Goal: Information Seeking & Learning: Learn about a topic

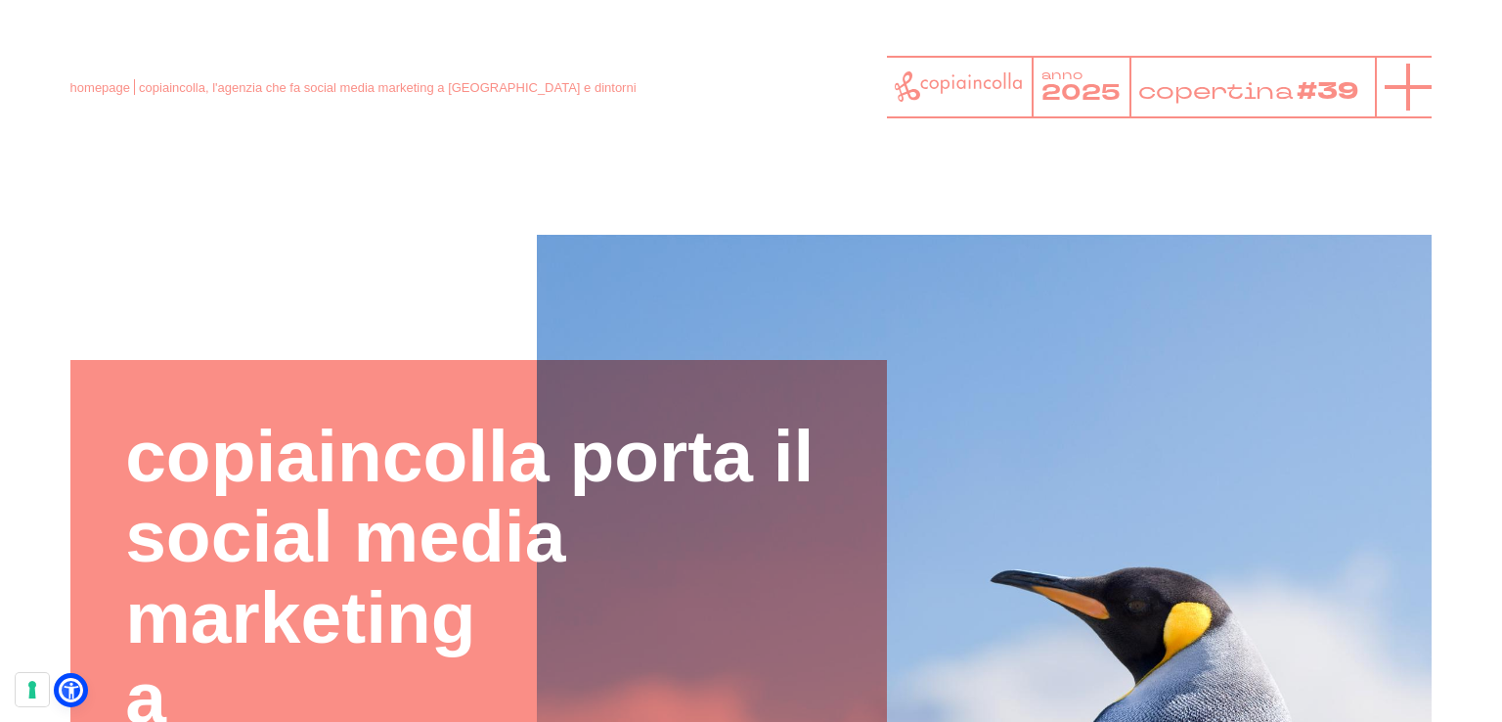
click at [1425, 64] on icon at bounding box center [1407, 87] width 47 height 47
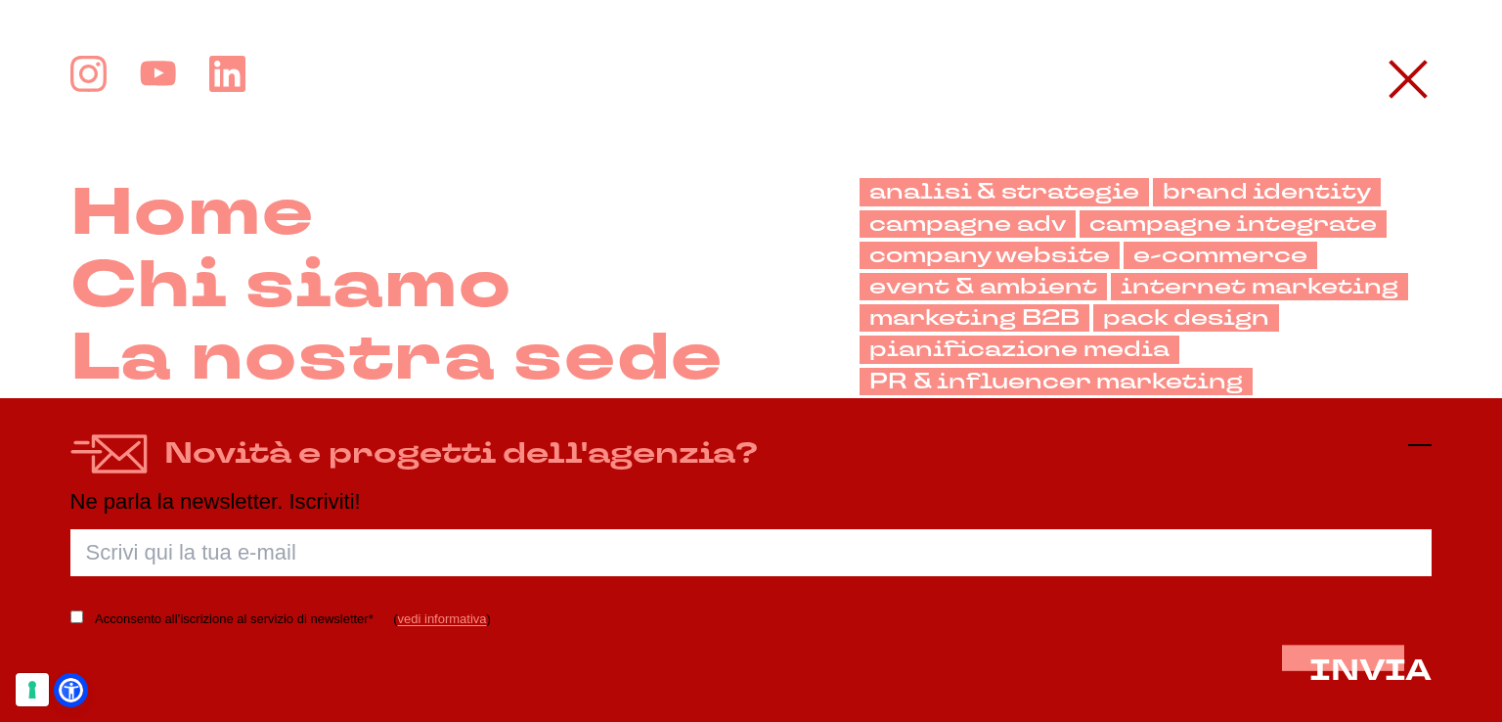
click at [1422, 440] on icon at bounding box center [1419, 444] width 23 height 23
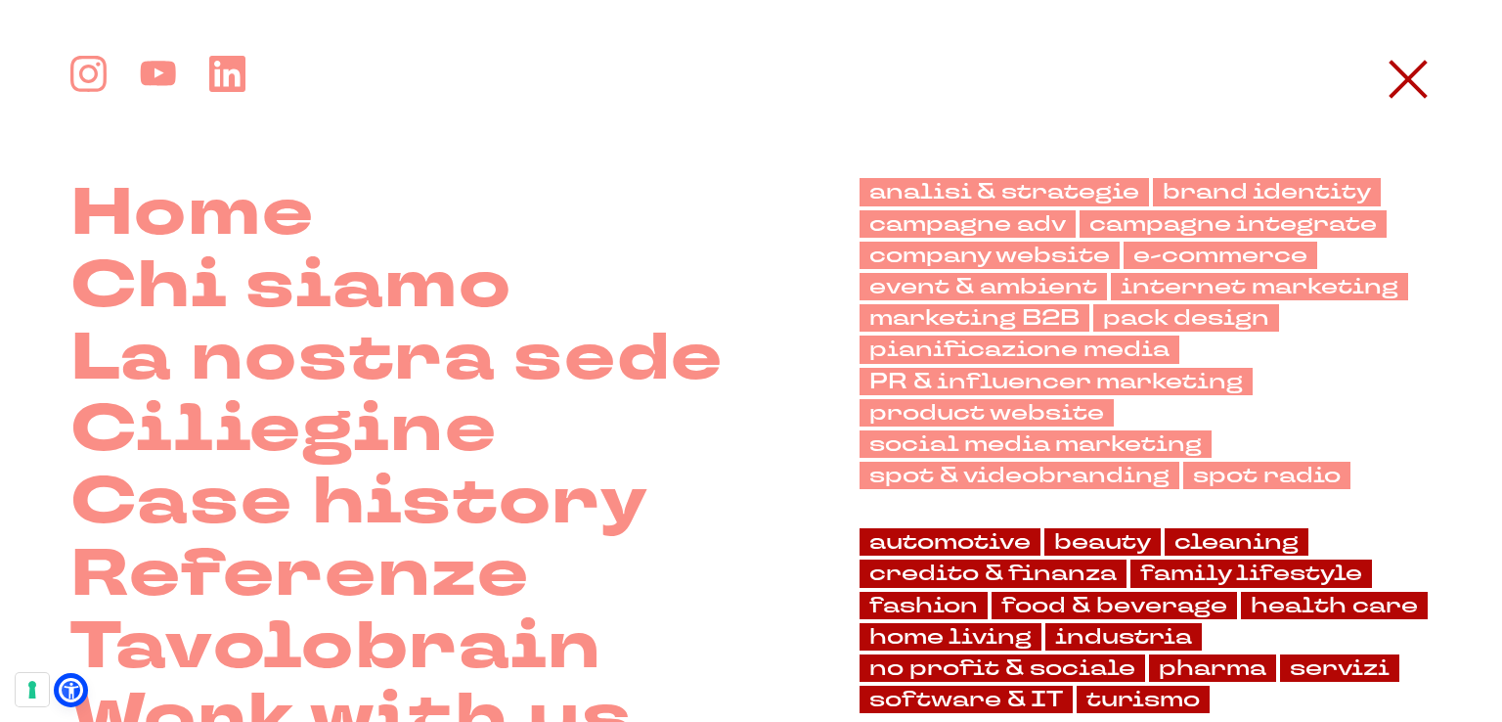
click at [697, 567] on li "Referenze" at bounding box center [396, 575] width 653 height 72
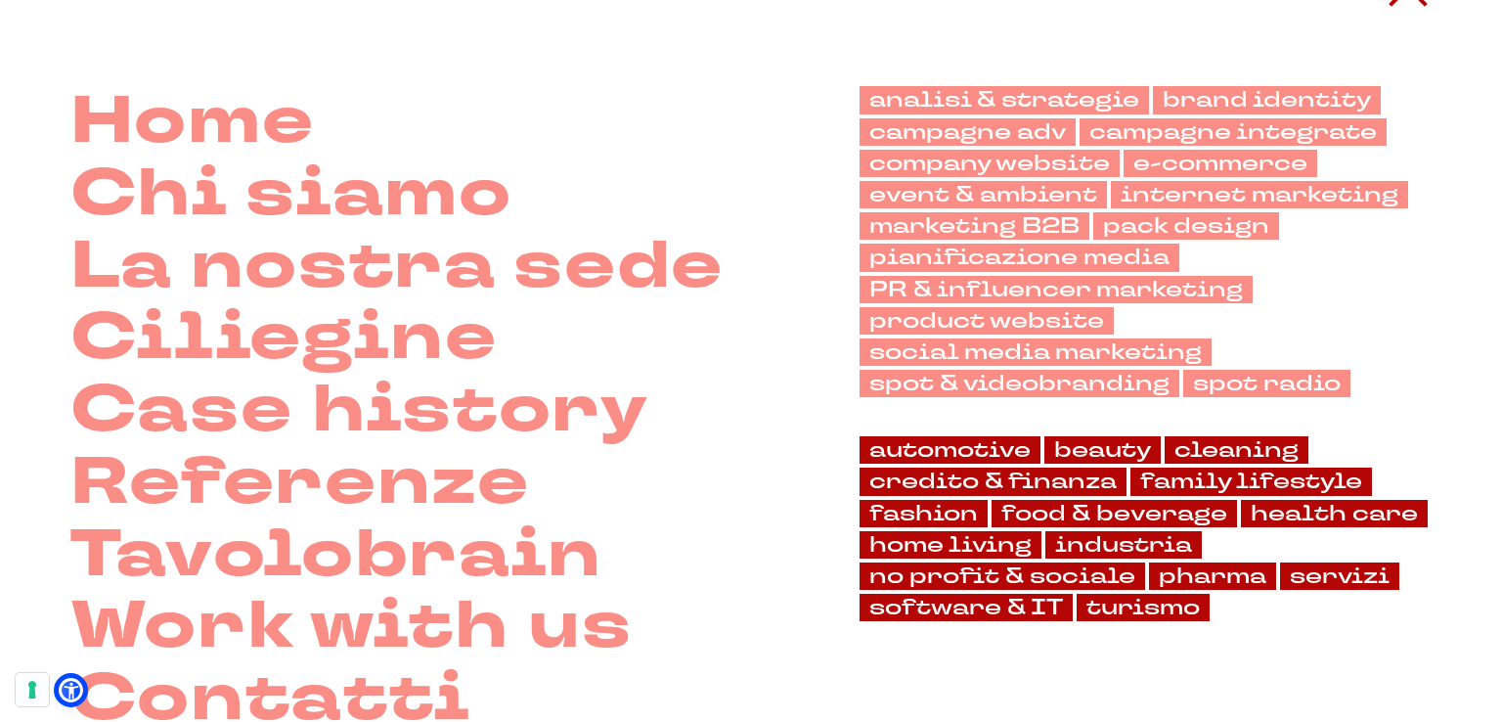
scroll to position [117, 0]
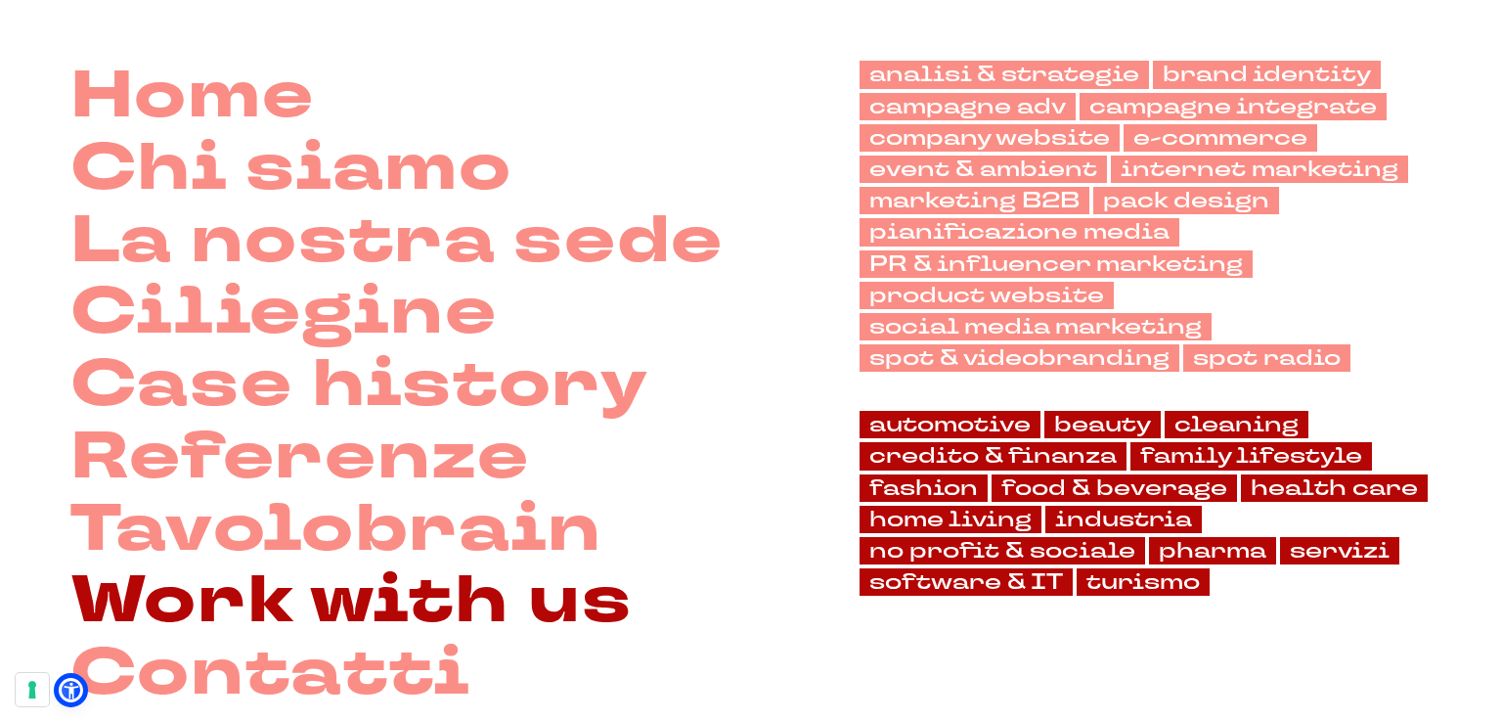
click at [562, 605] on link "Work with us" at bounding box center [351, 601] width 562 height 72
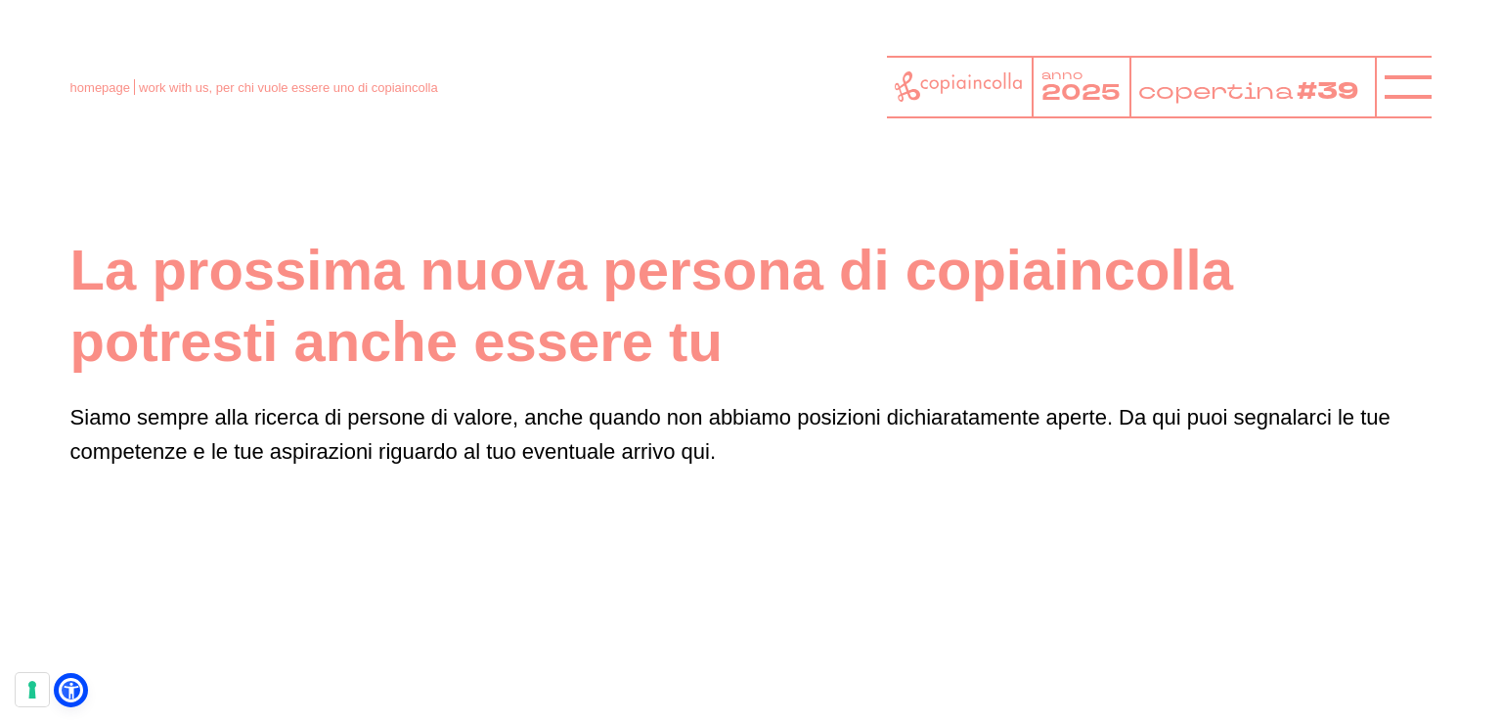
click at [916, 408] on p "Siamo sempre alla ricerca di persone di valore, anche quando non abbiamo posizi…" at bounding box center [751, 434] width 1362 height 68
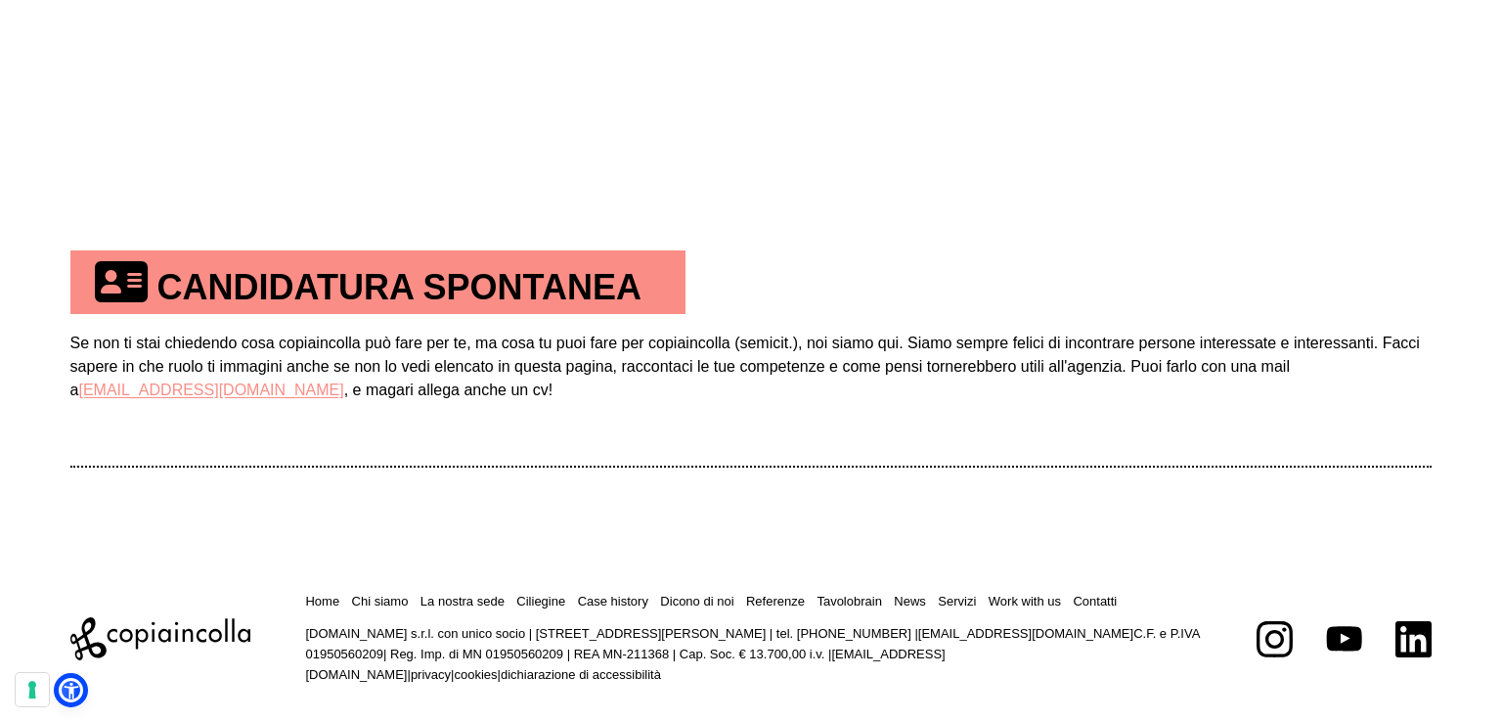
scroll to position [1190, 0]
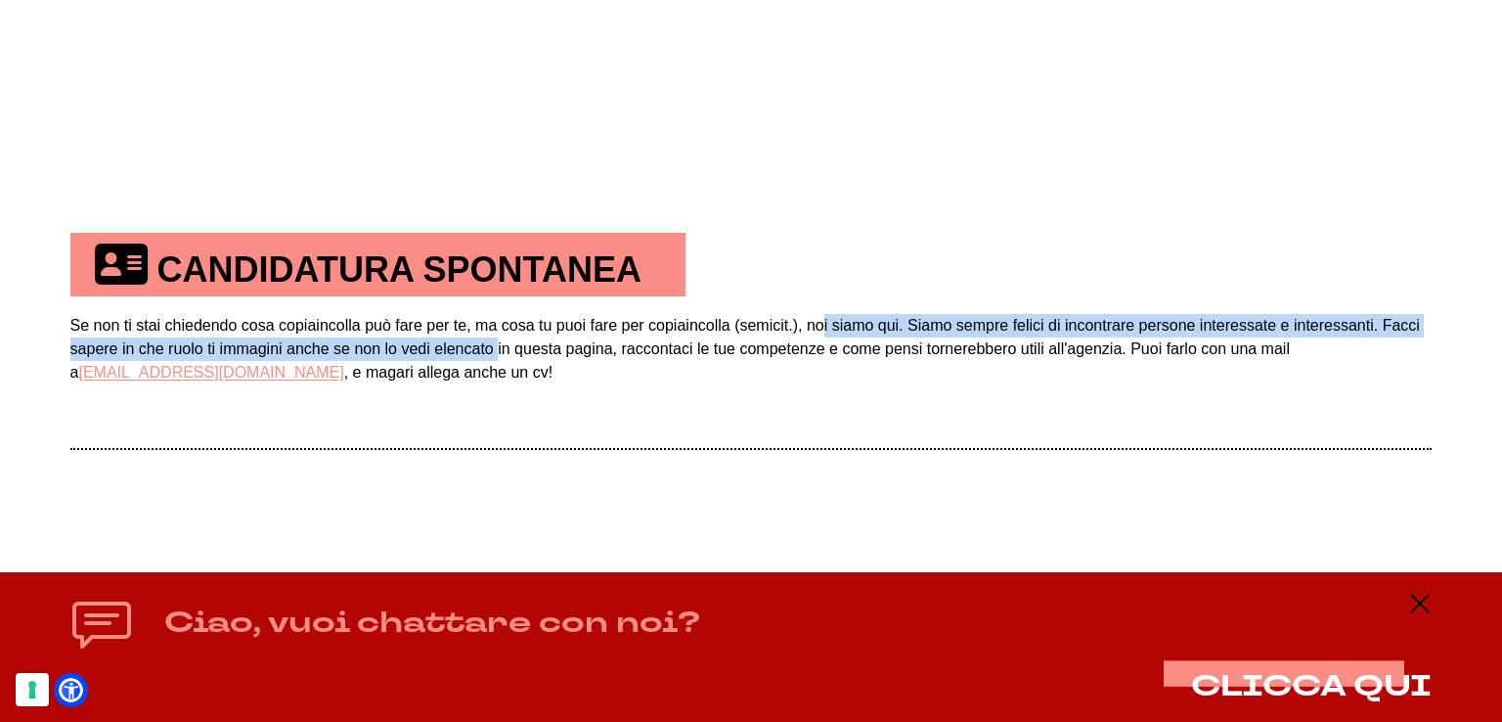
drag, startPoint x: 821, startPoint y: 318, endPoint x: 496, endPoint y: 345, distance: 326.7
click at [496, 345] on td "Se non ti stai chiedendo cosa copiaincolla può fare per te, ma cosa tu puoi far…" at bounding box center [751, 372] width 1362 height 152
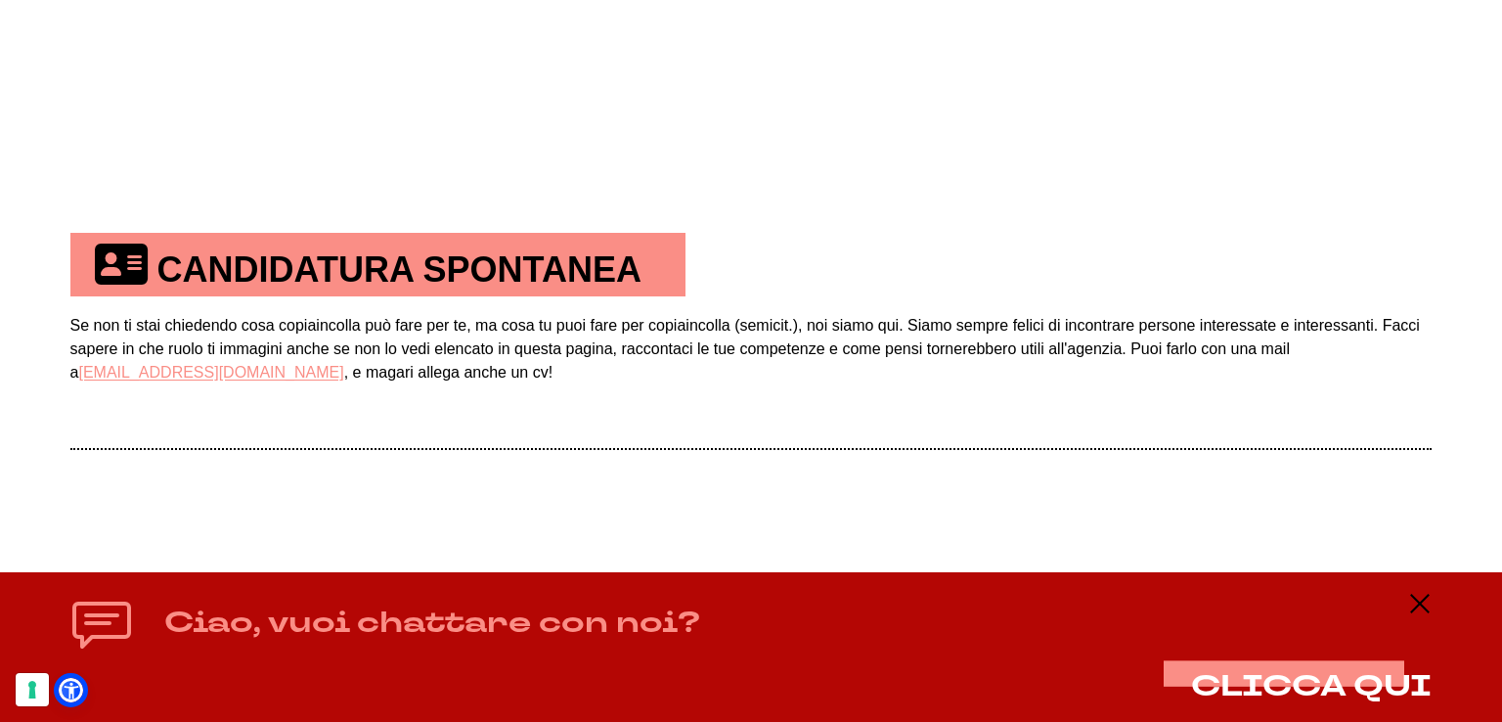
click at [375, 363] on td "Se non ti stai chiedendo cosa copiaincolla può fare per te, ma cosa tu puoi far…" at bounding box center [751, 372] width 1362 height 152
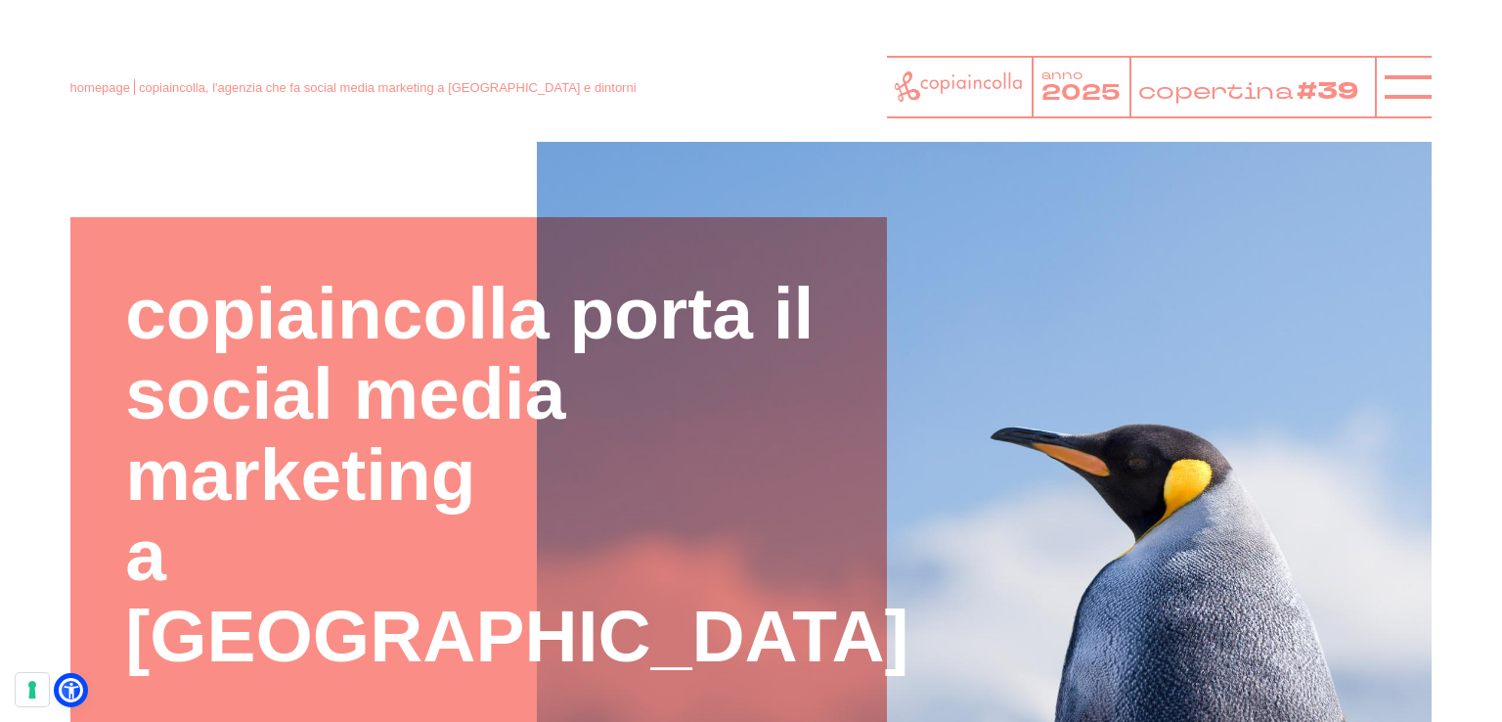
scroll to position [66, 0]
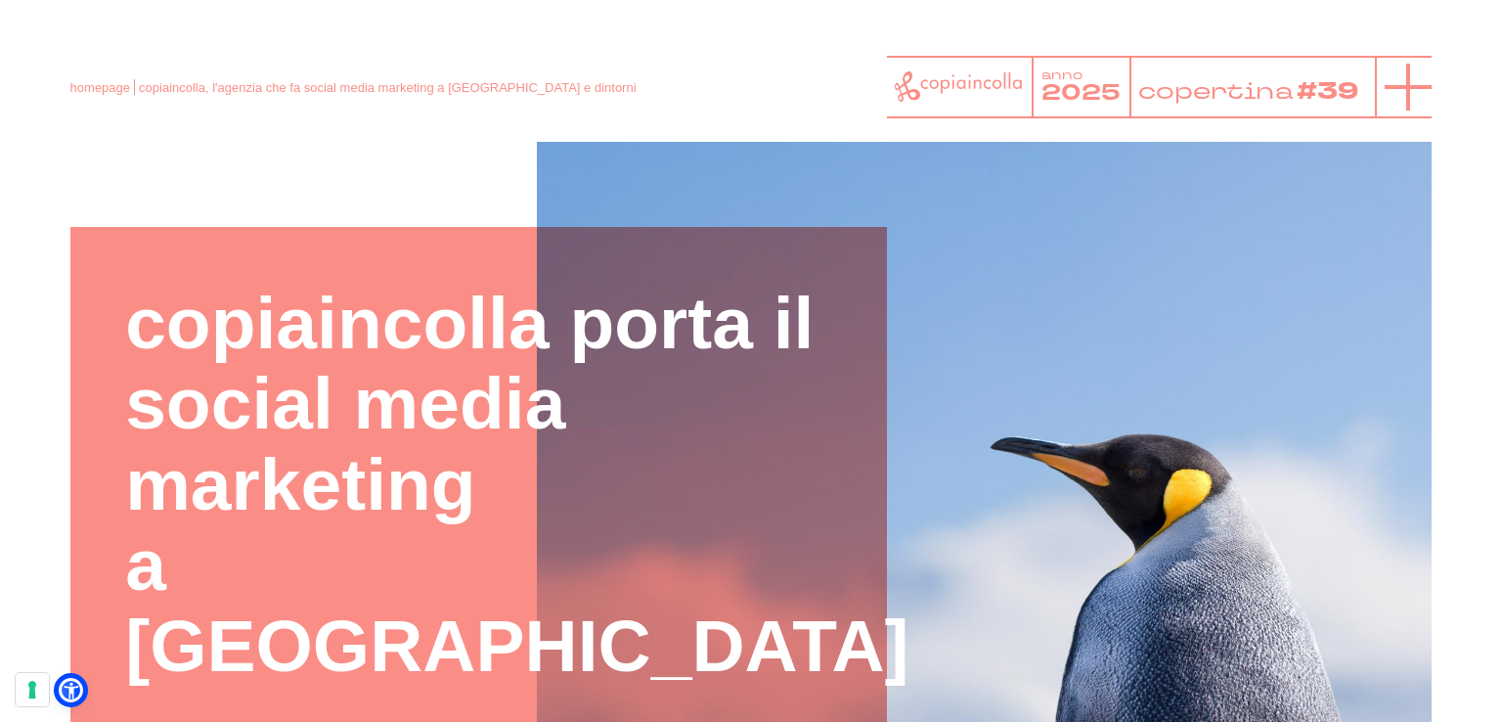
click at [1422, 91] on icon at bounding box center [1407, 87] width 47 height 47
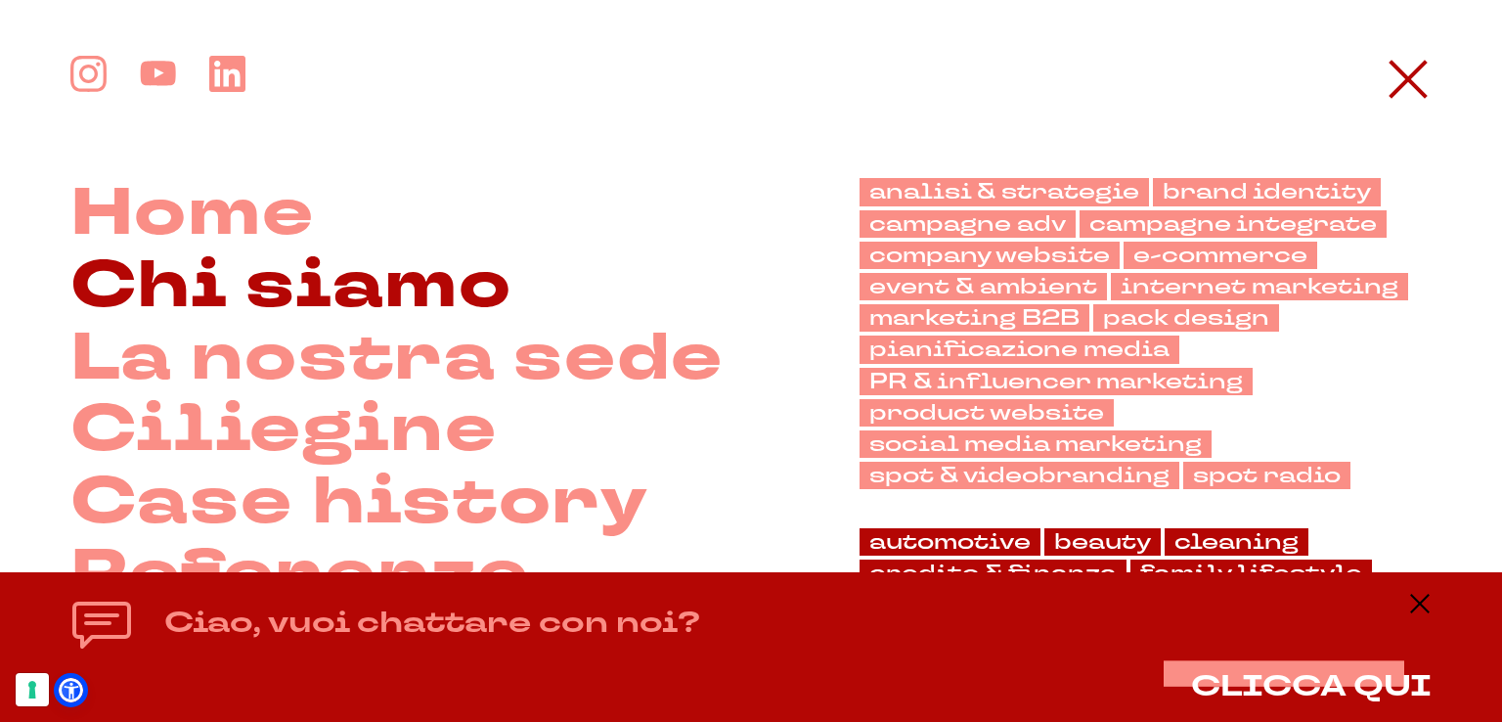
click at [292, 282] on link "Chi siamo" at bounding box center [291, 286] width 442 height 72
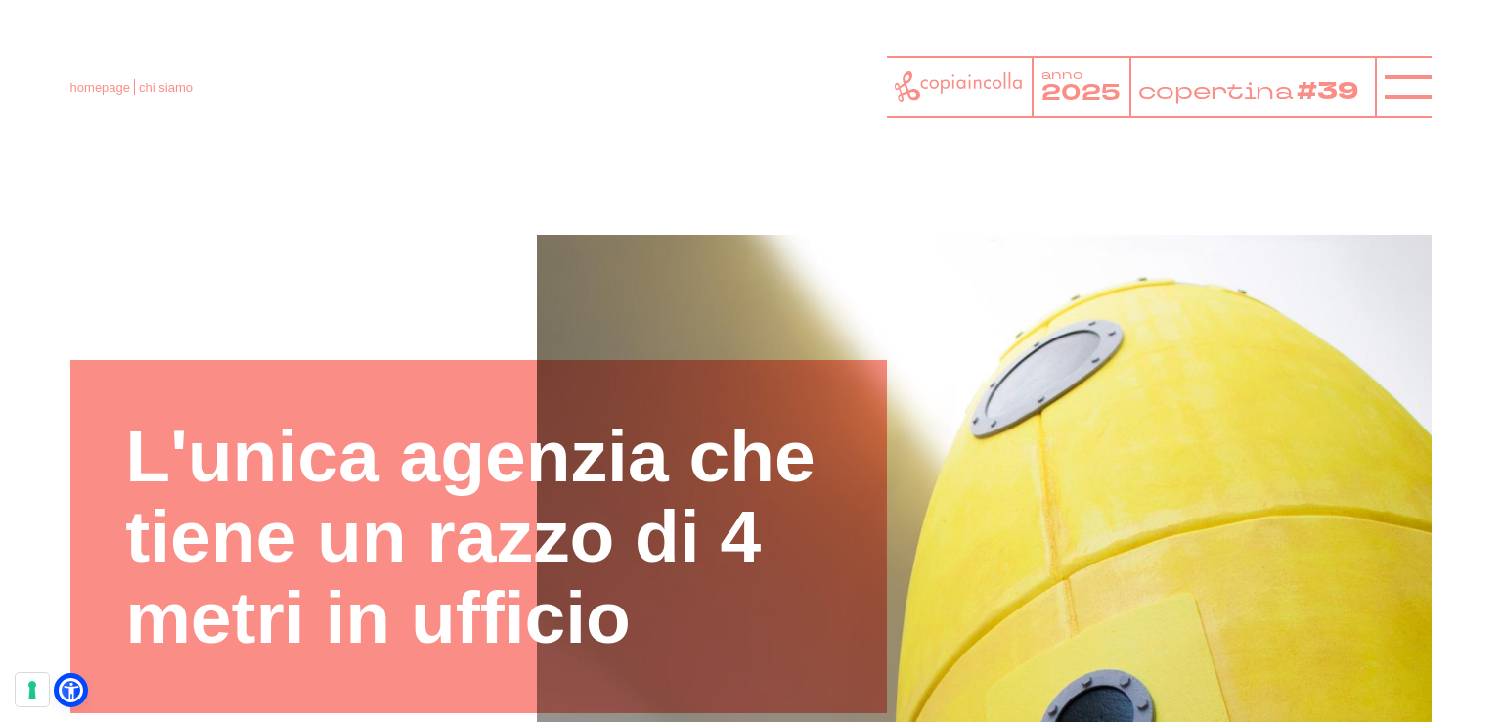
click at [1498, 120] on header "homepage chi siamo anno 2025 copertina #39" at bounding box center [751, 71] width 1502 height 142
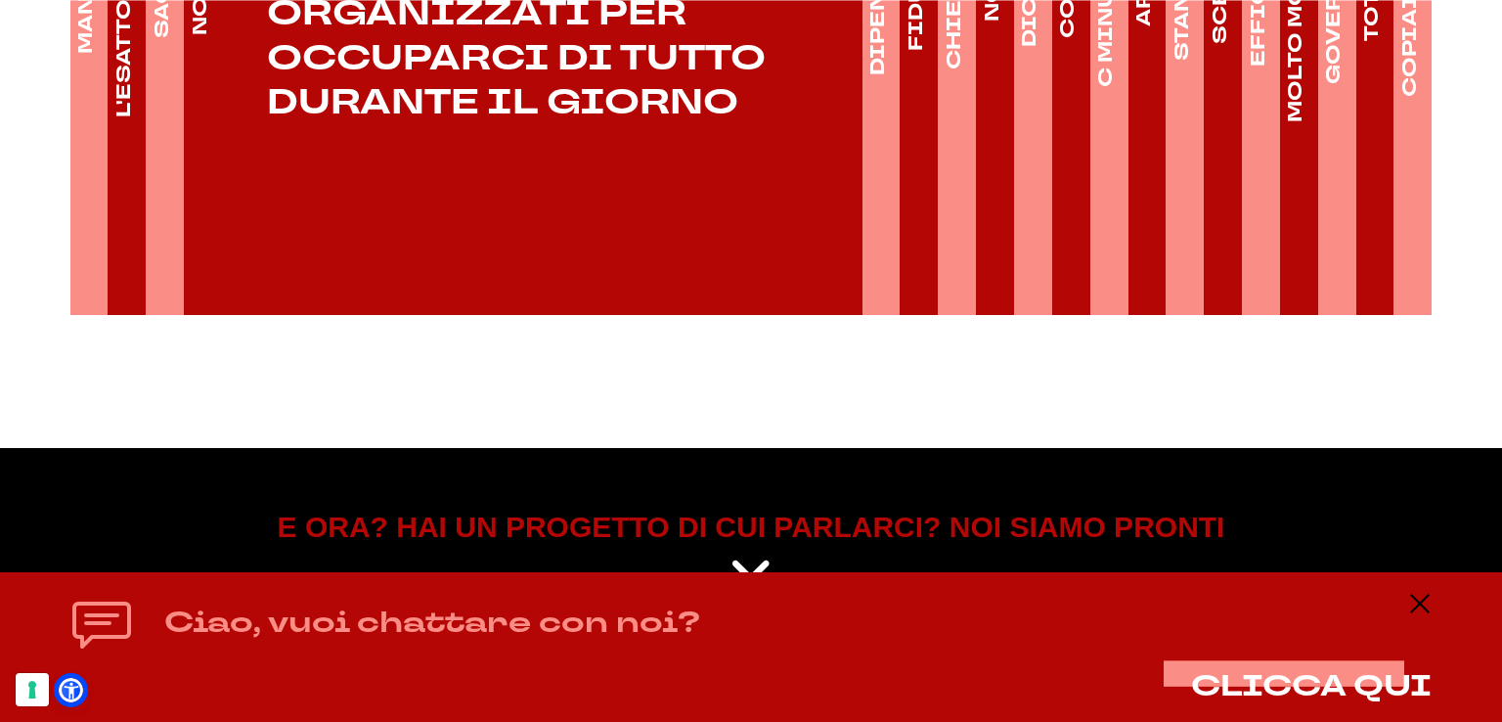
scroll to position [3413, 0]
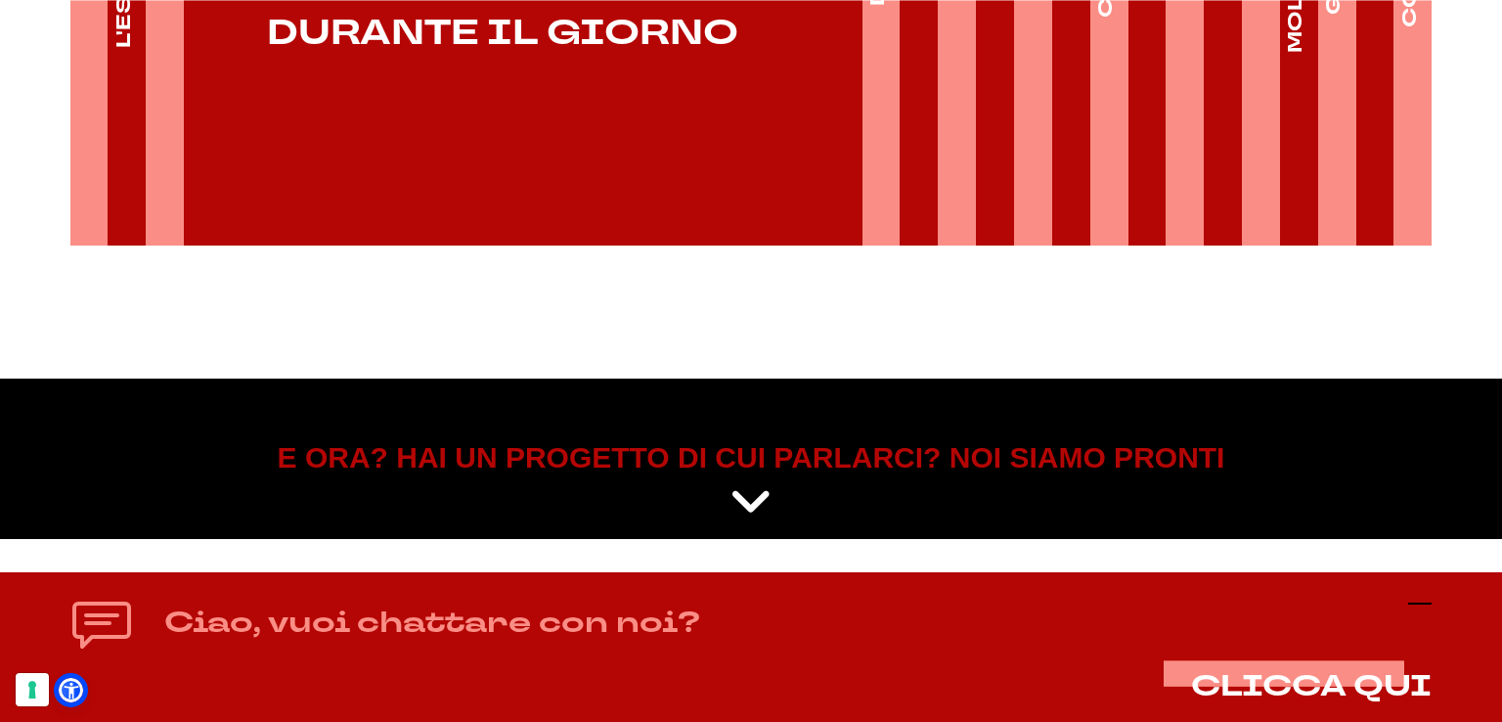
click at [1428, 605] on icon at bounding box center [1419, 602] width 23 height 23
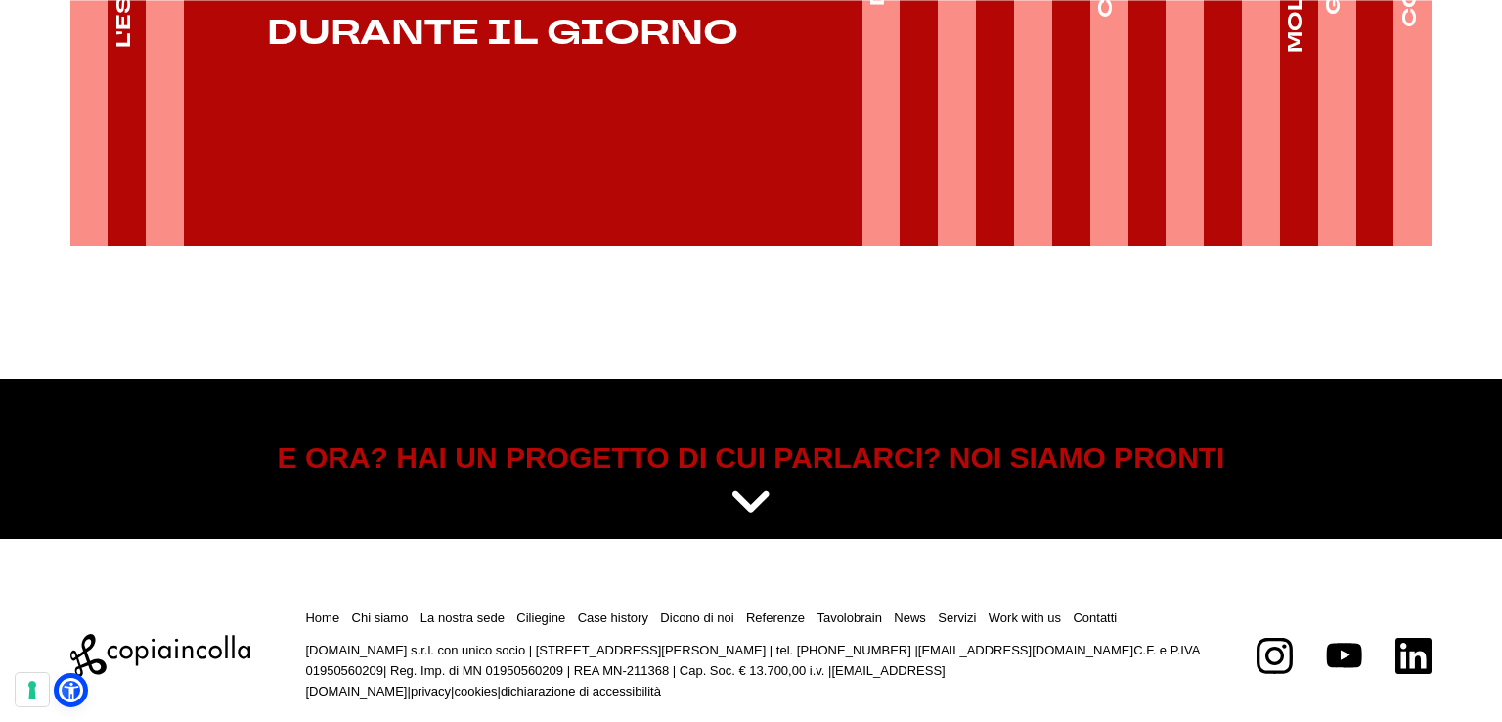
click at [1482, 589] on footer "Home Chi siamo La nostra sede Ciliegine Case history" at bounding box center [751, 648] width 1502 height 218
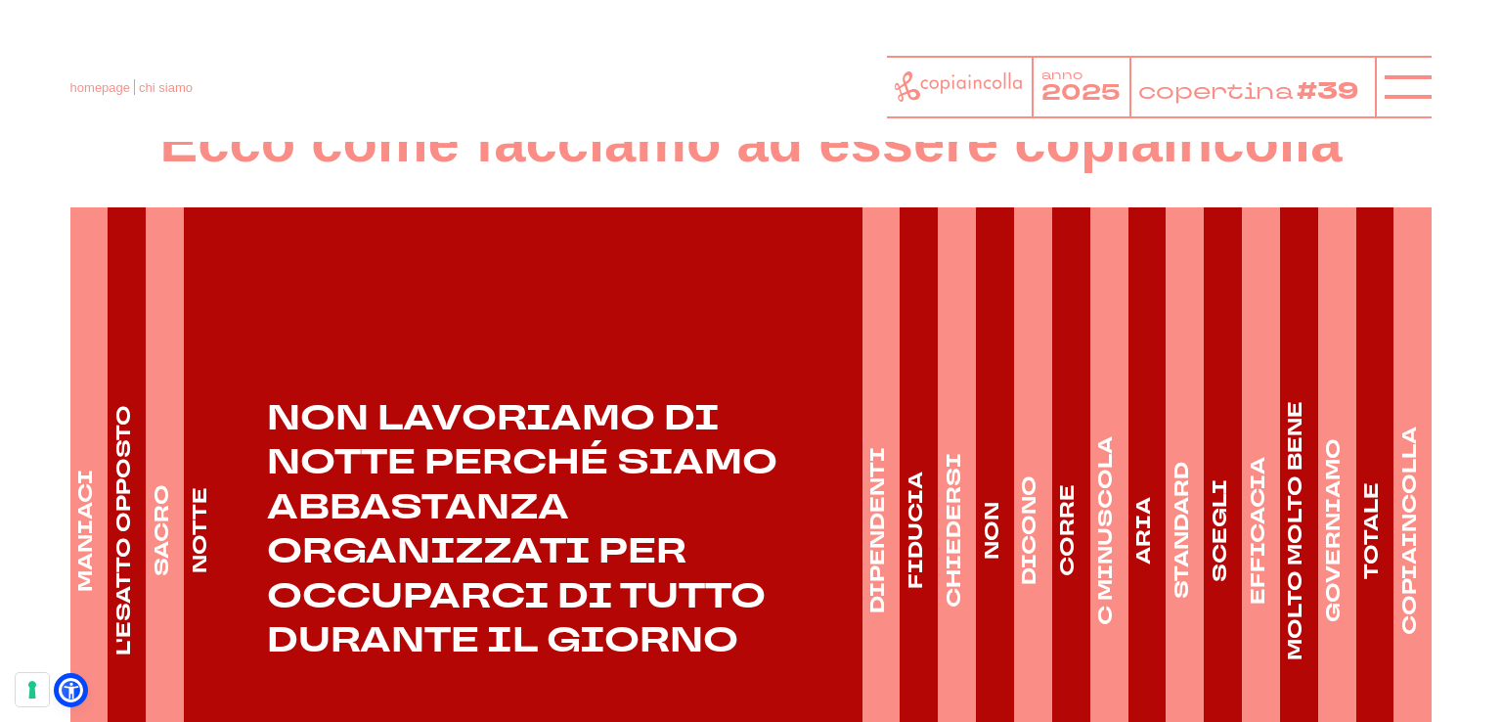
scroll to position [2748, 0]
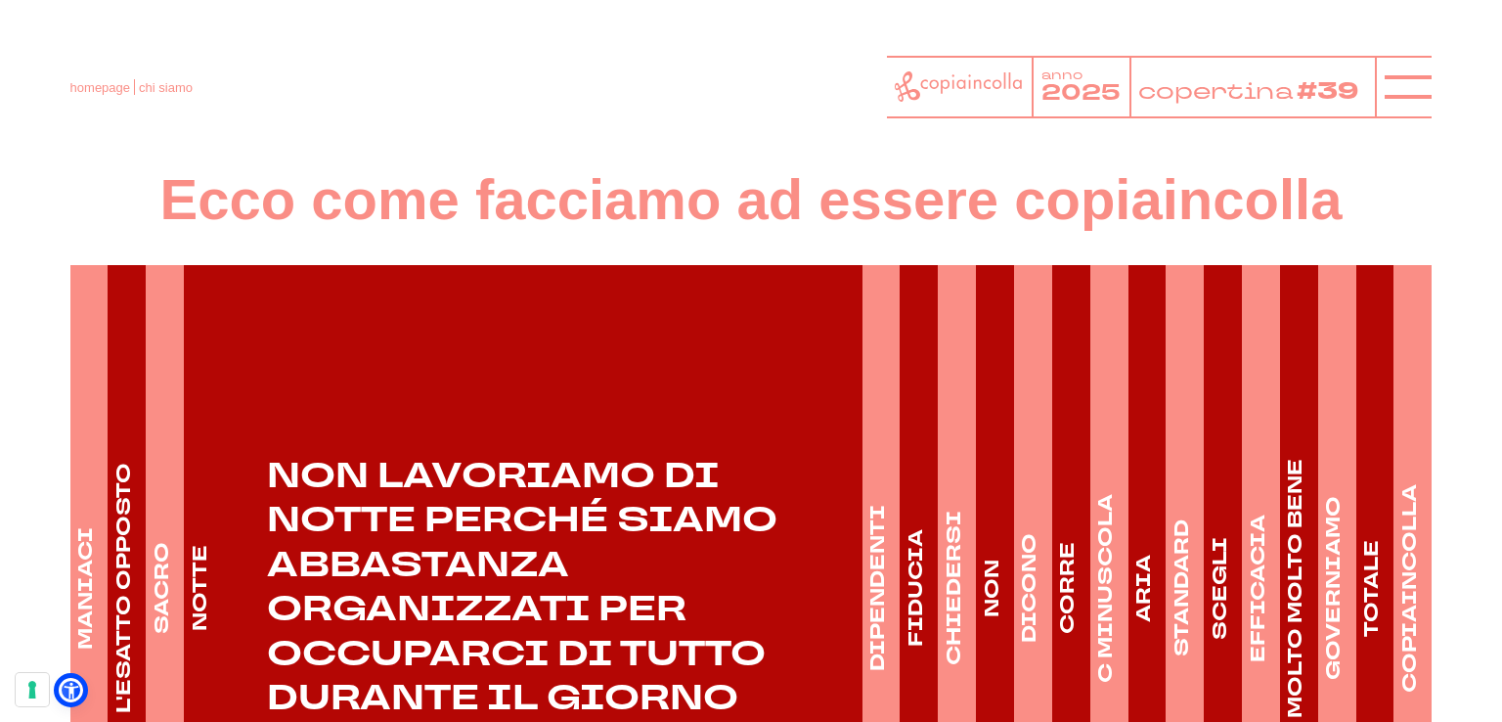
click at [1405, 113] on div at bounding box center [1403, 87] width 57 height 63
click at [1403, 107] on icon at bounding box center [1407, 87] width 47 height 47
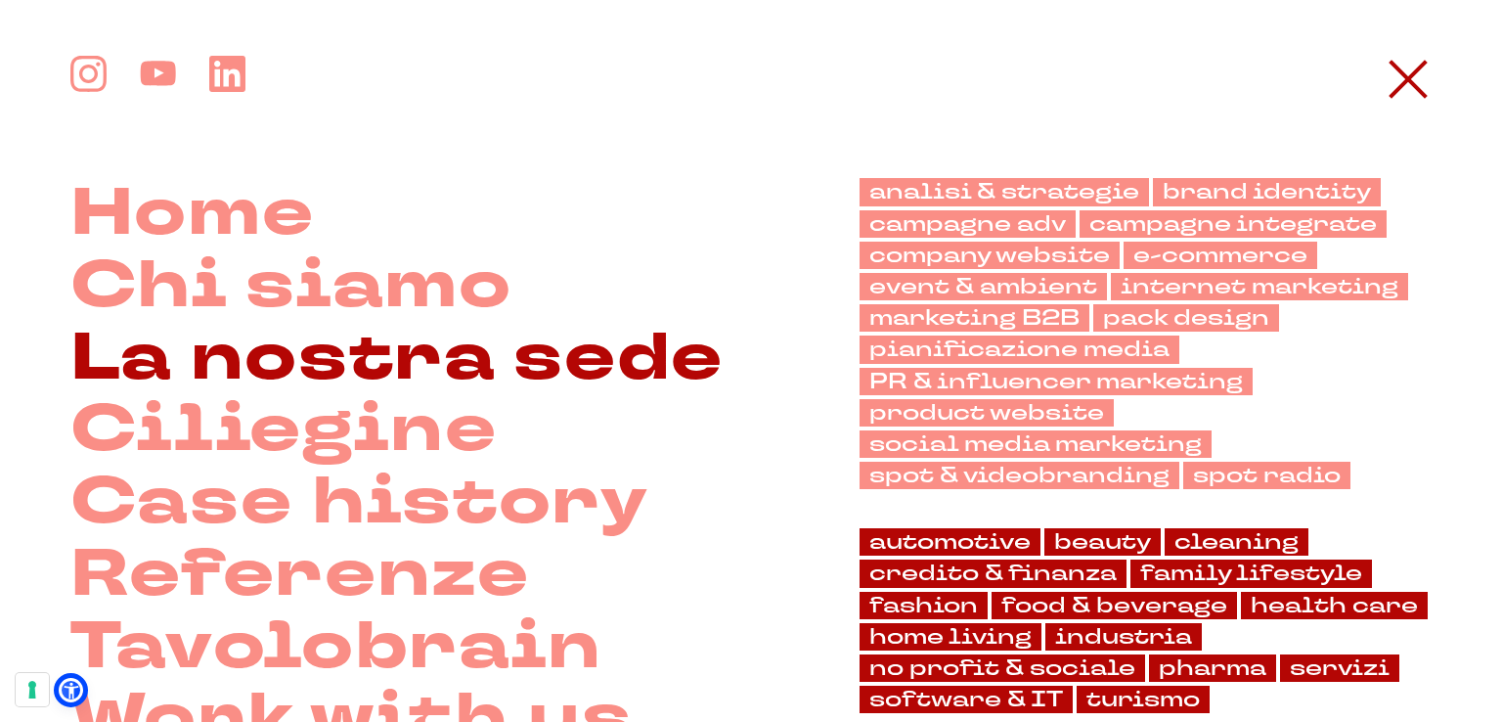
click at [468, 378] on link "La nostra sede" at bounding box center [396, 359] width 653 height 72
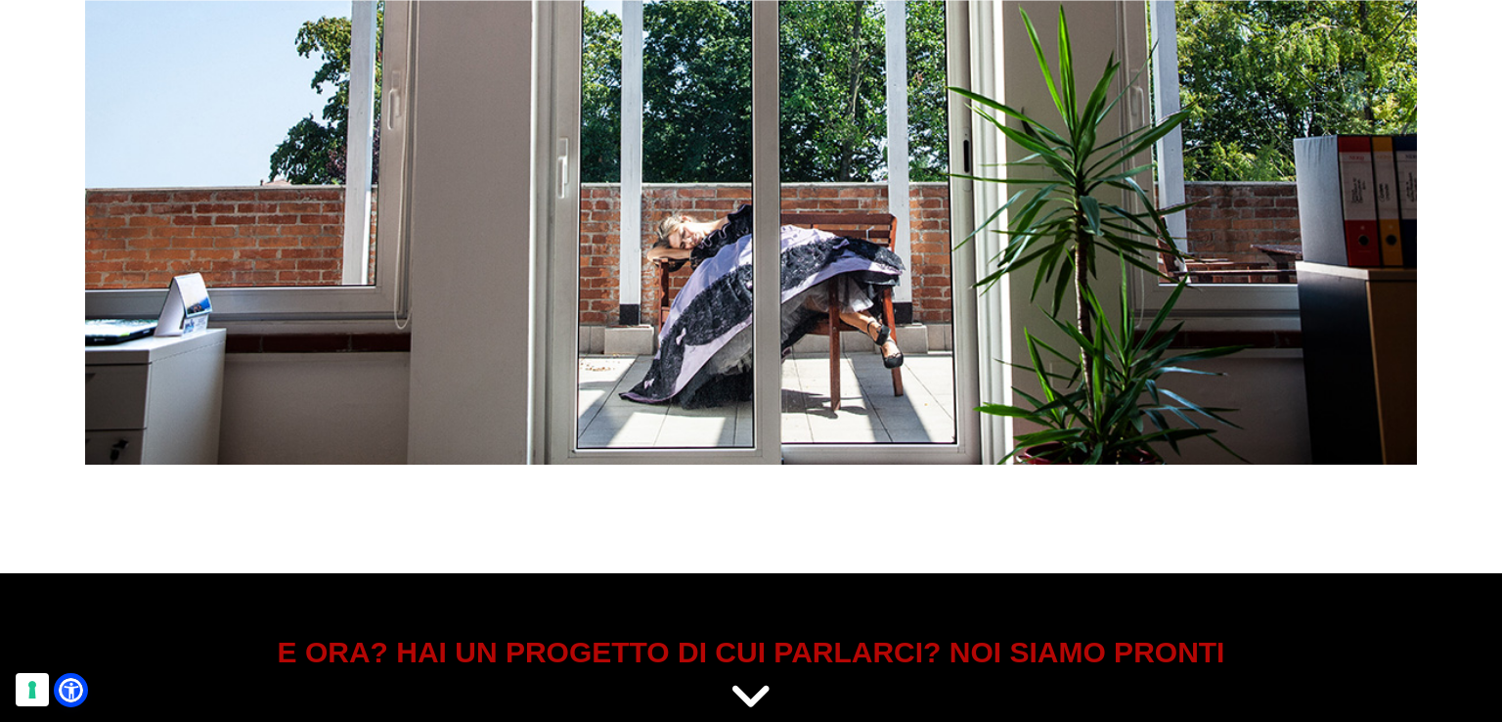
scroll to position [8197, 0]
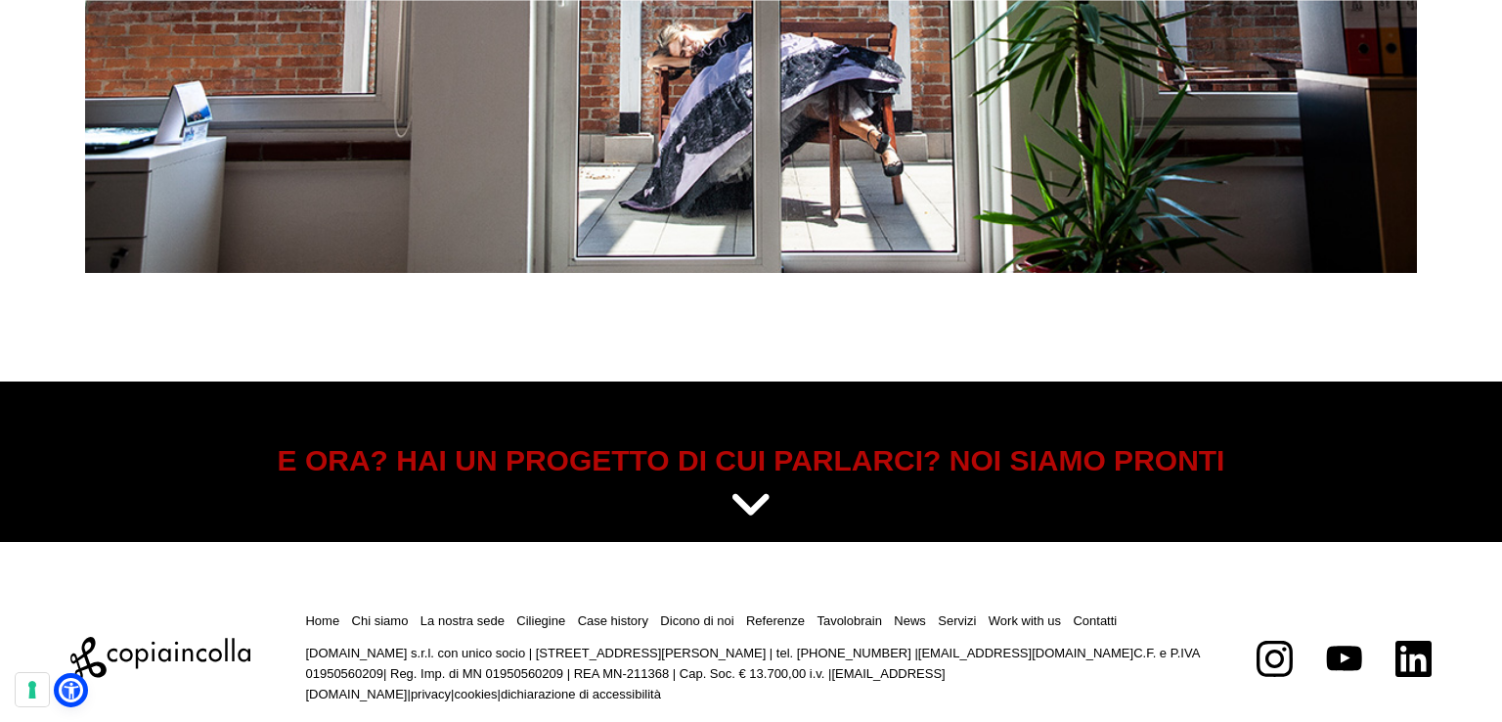
scroll to position [8158, 0]
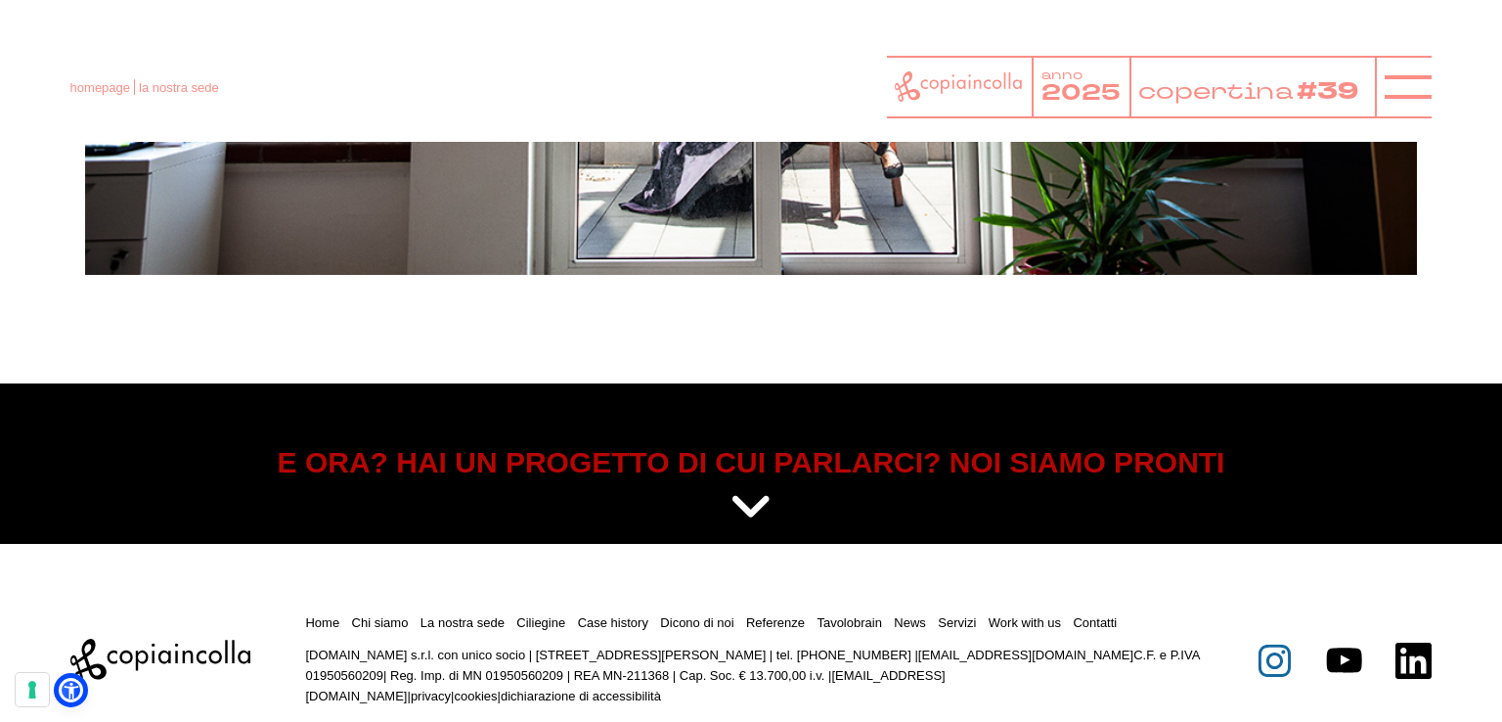
click at [1275, 666] on icon at bounding box center [1274, 660] width 32 height 32
click at [1498, 586] on footer "Home Chi siamo La nostra sede Ciliegine Case history" at bounding box center [751, 653] width 1502 height 218
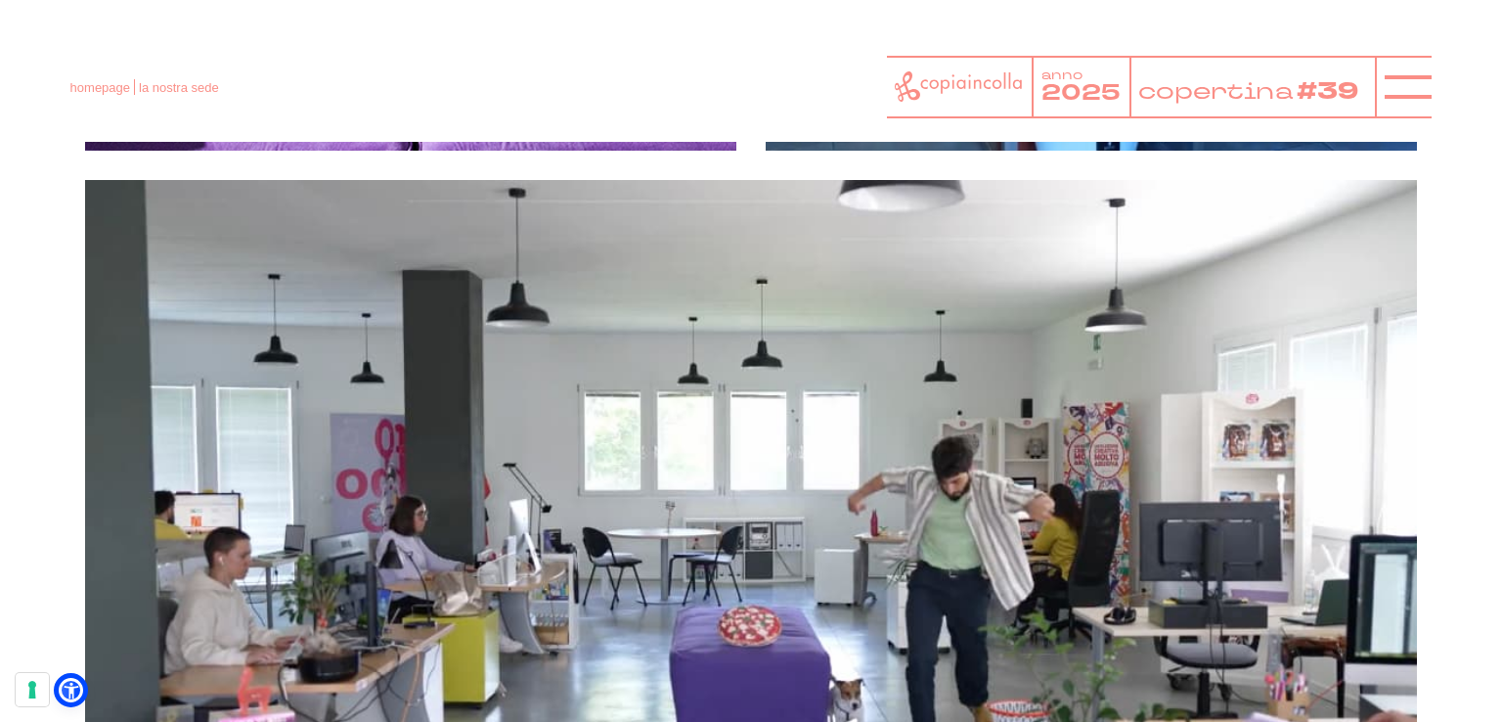
scroll to position [6867, 0]
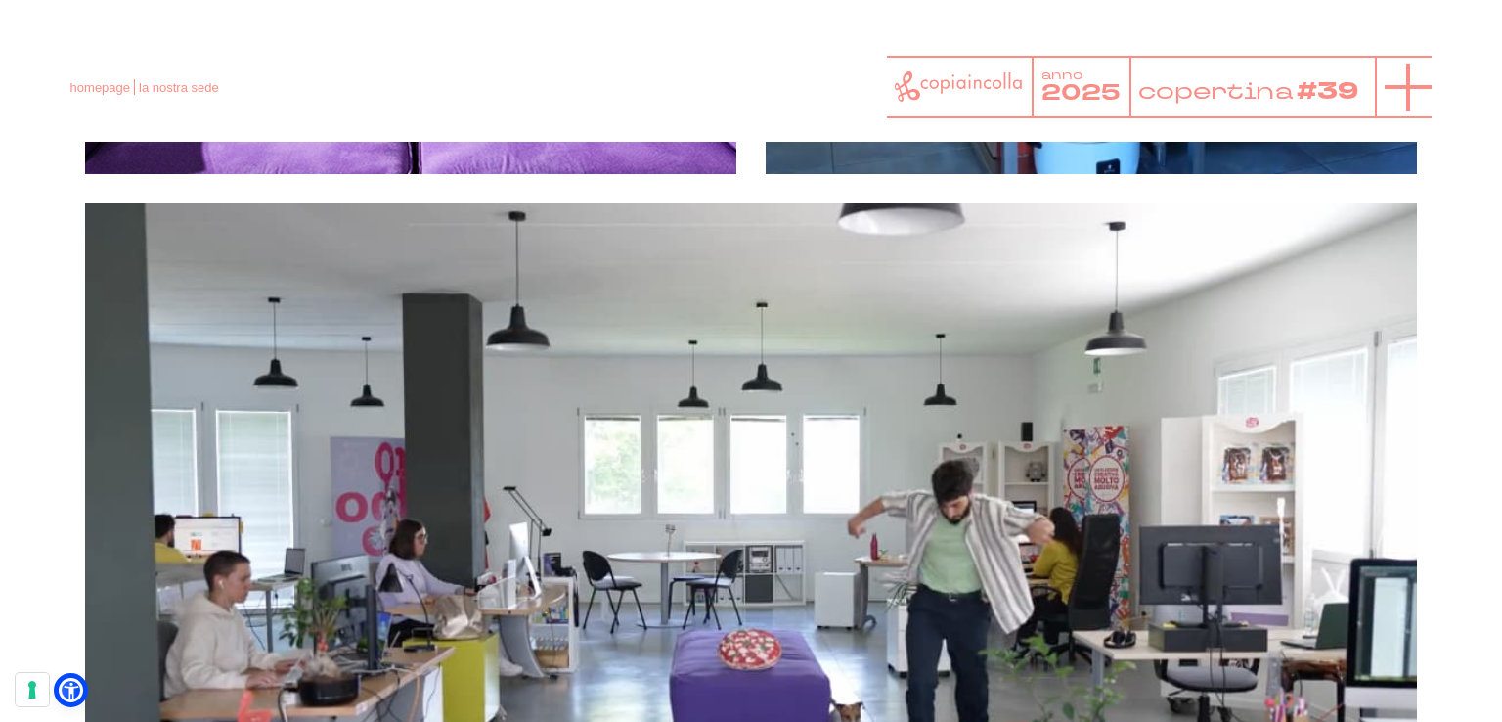
click at [1384, 81] on icon at bounding box center [1407, 87] width 47 height 47
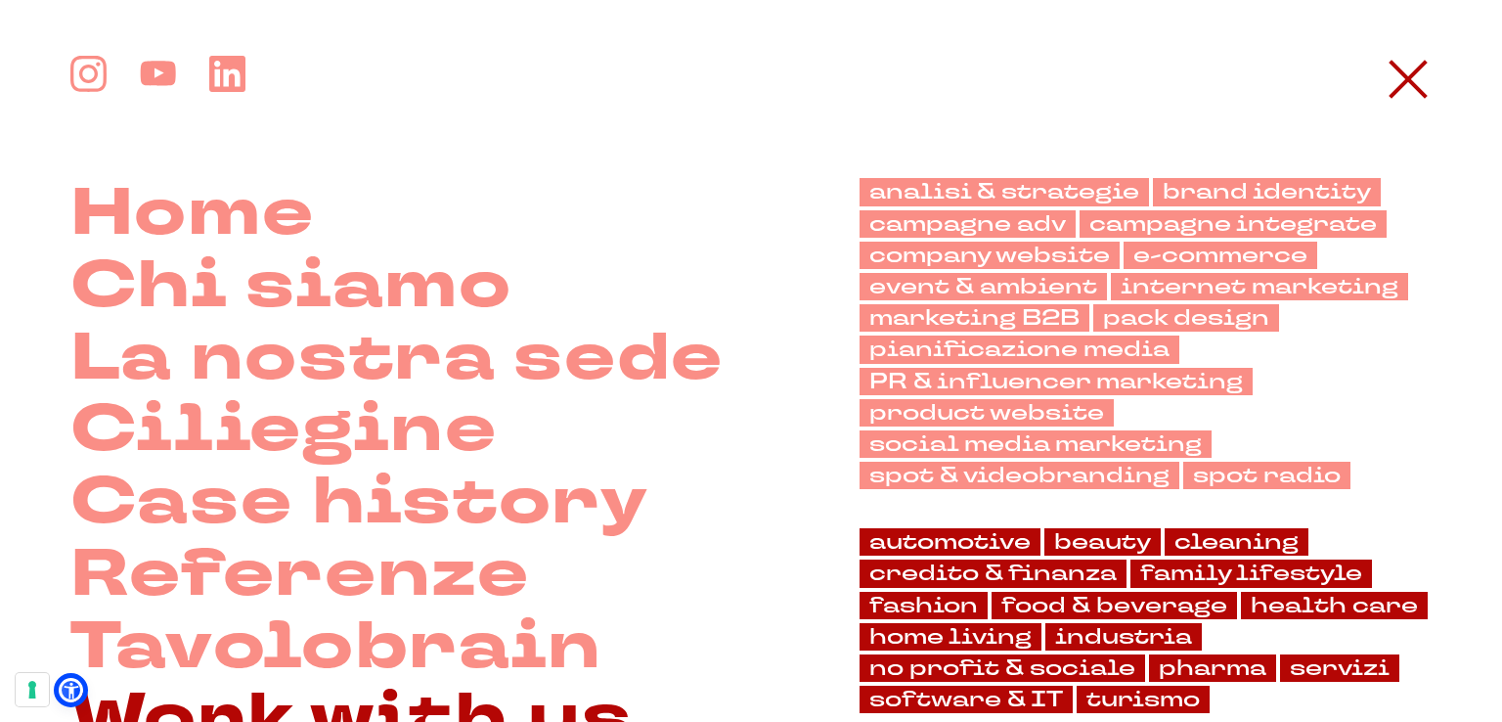
click at [358, 701] on link "Work with us" at bounding box center [351, 718] width 562 height 72
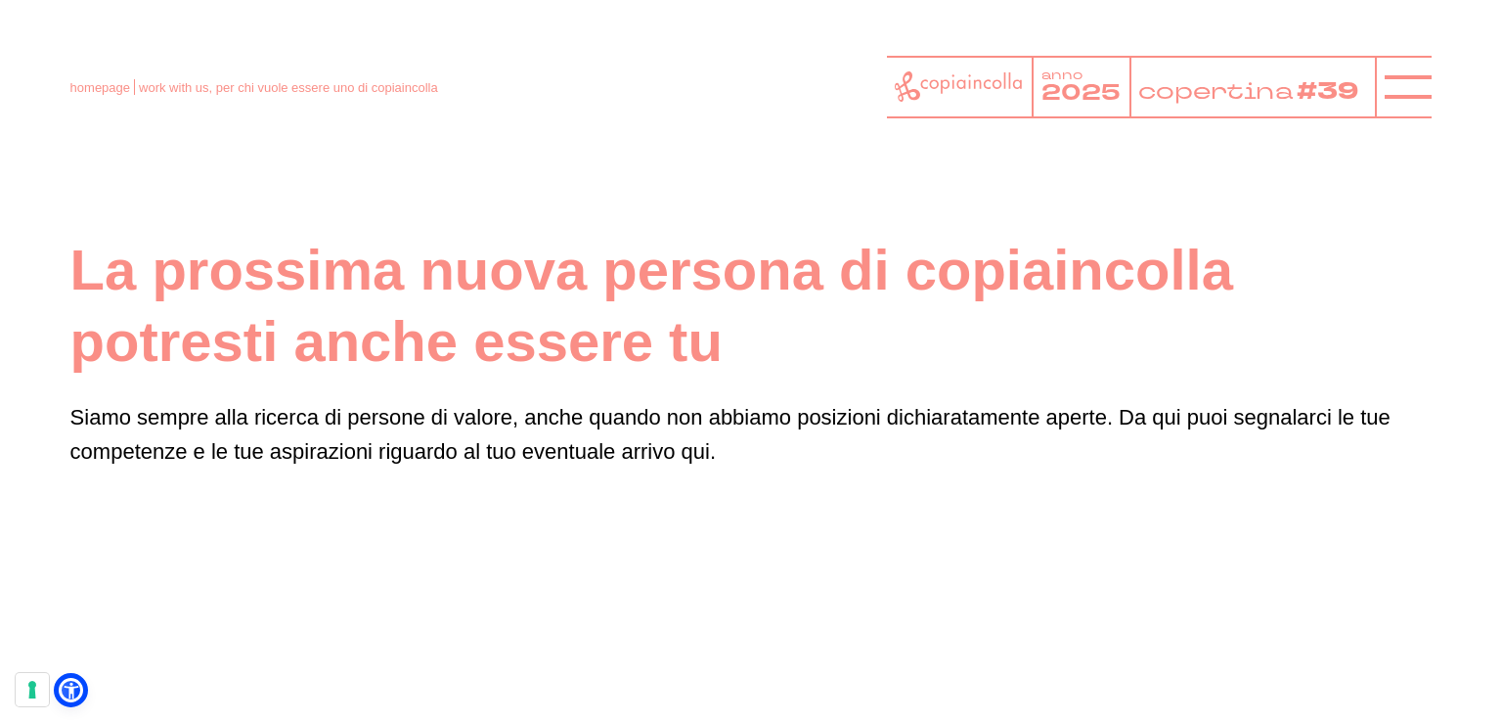
click at [1309, 364] on h1 "La prossima nuova persona di copiaincolla potresti anche essere tu" at bounding box center [751, 306] width 1362 height 142
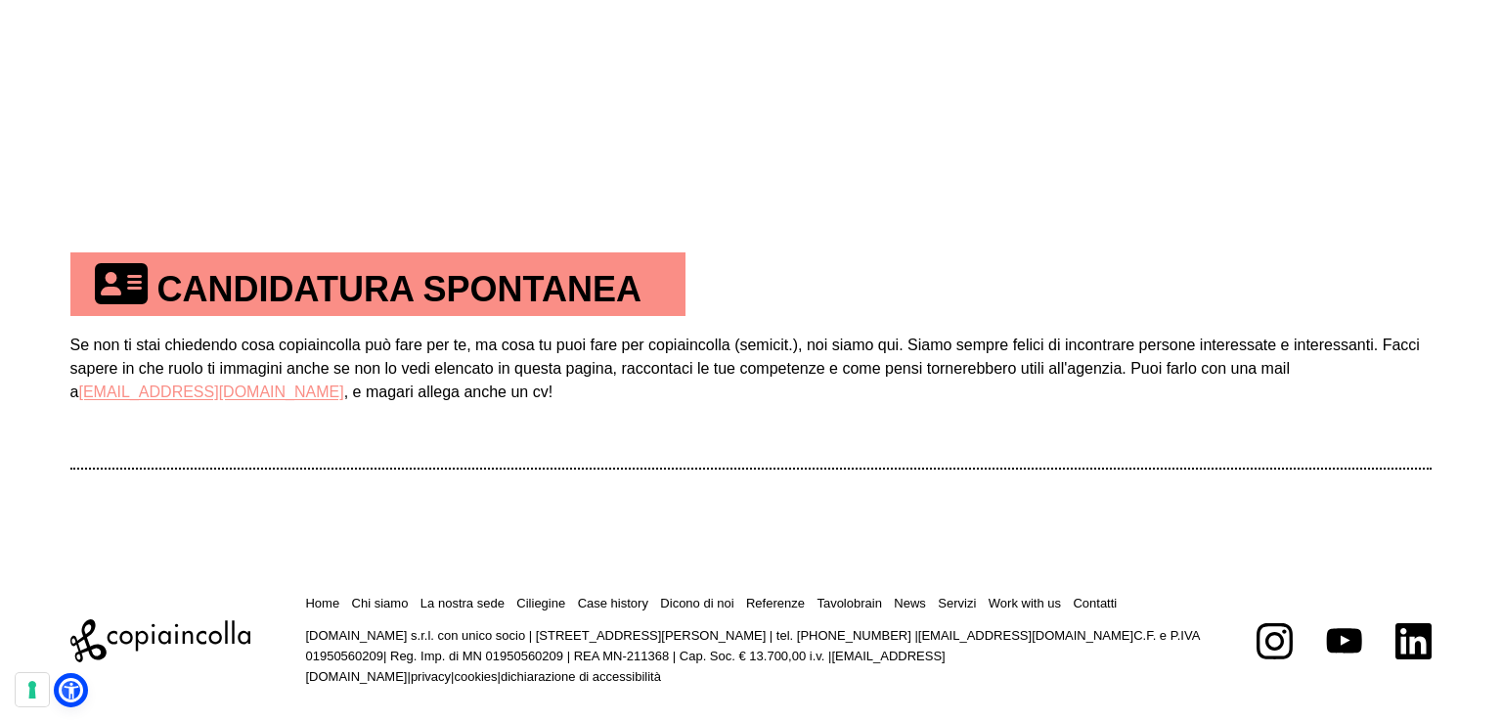
scroll to position [1173, 0]
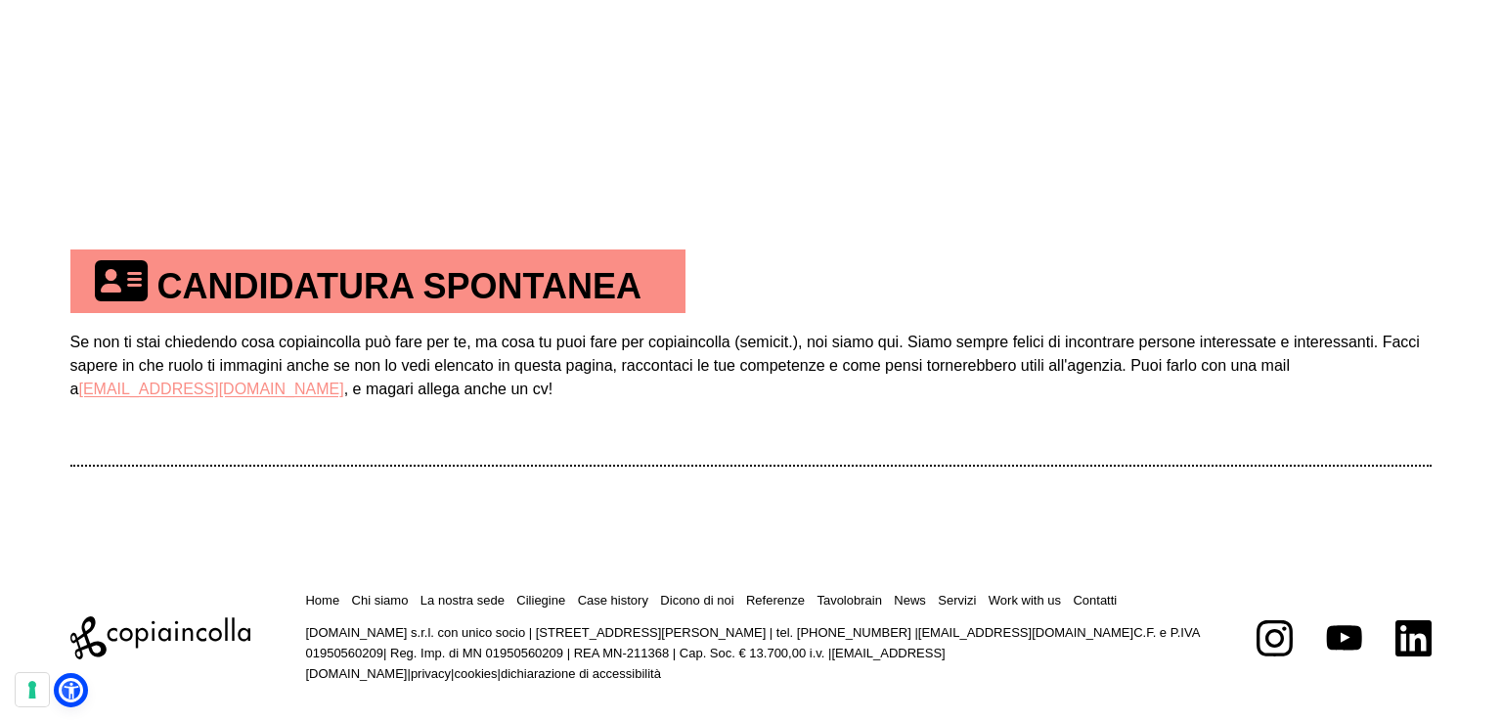
click at [626, 275] on th "CANDIDATURA SPONTANEA" at bounding box center [377, 281] width 615 height 64
